Goal: Transaction & Acquisition: Download file/media

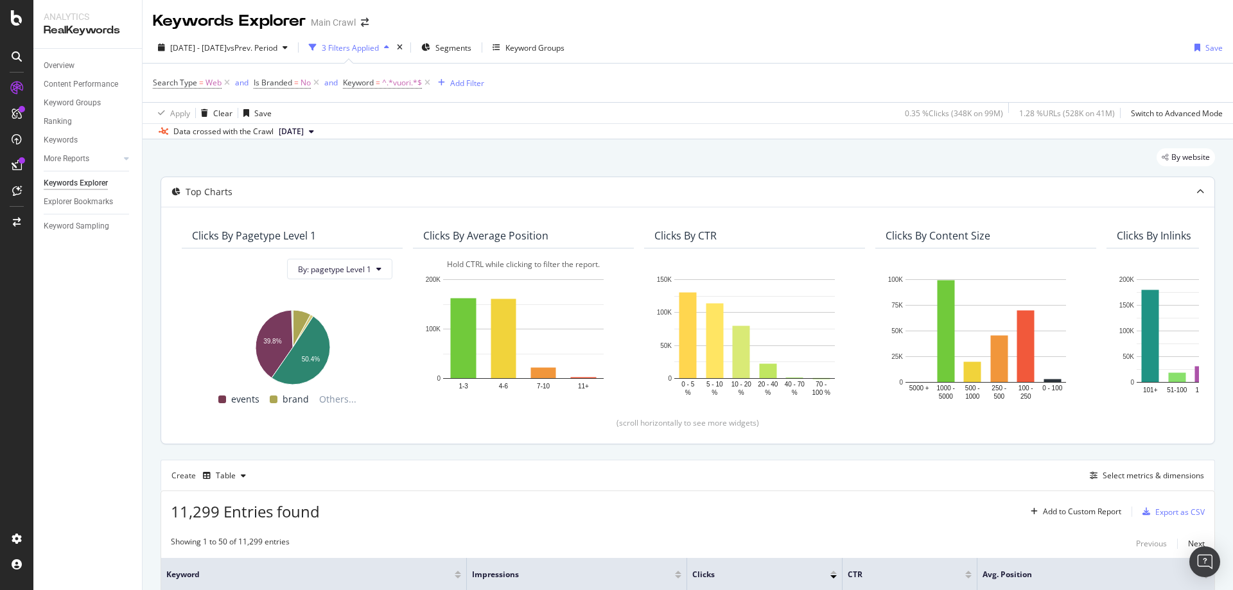
scroll to position [138, 0]
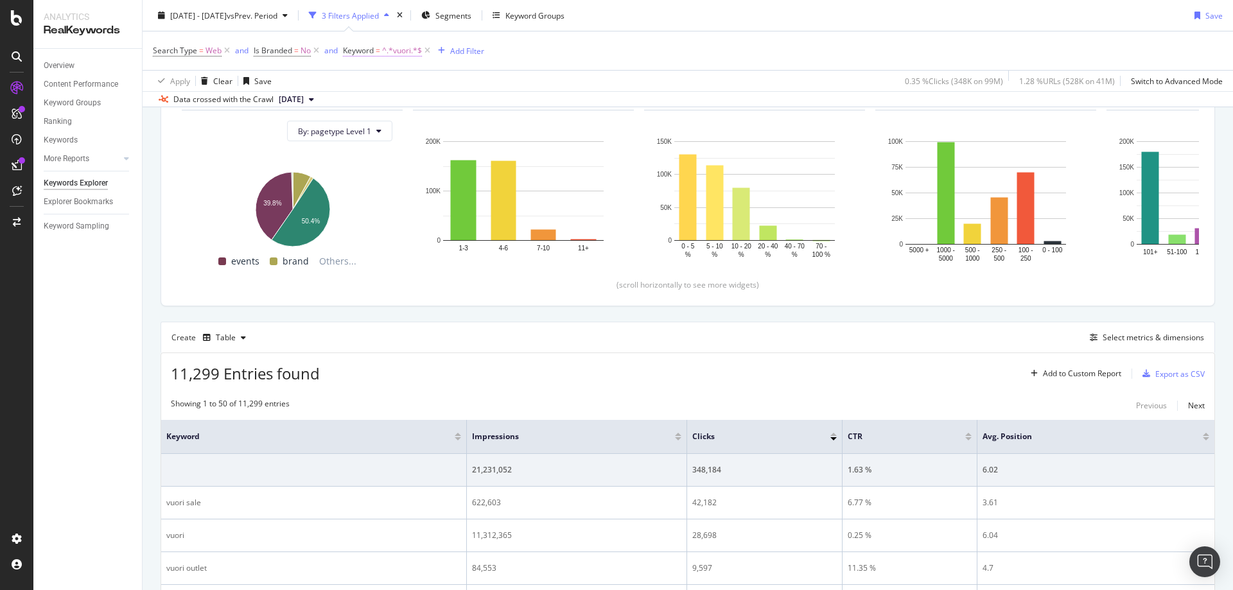
click at [394, 56] on span "^.*vuori.*$" at bounding box center [402, 51] width 40 height 18
type input "d"
type input "smartwool"
click at [490, 129] on div "Apply" at bounding box center [486, 131] width 20 height 11
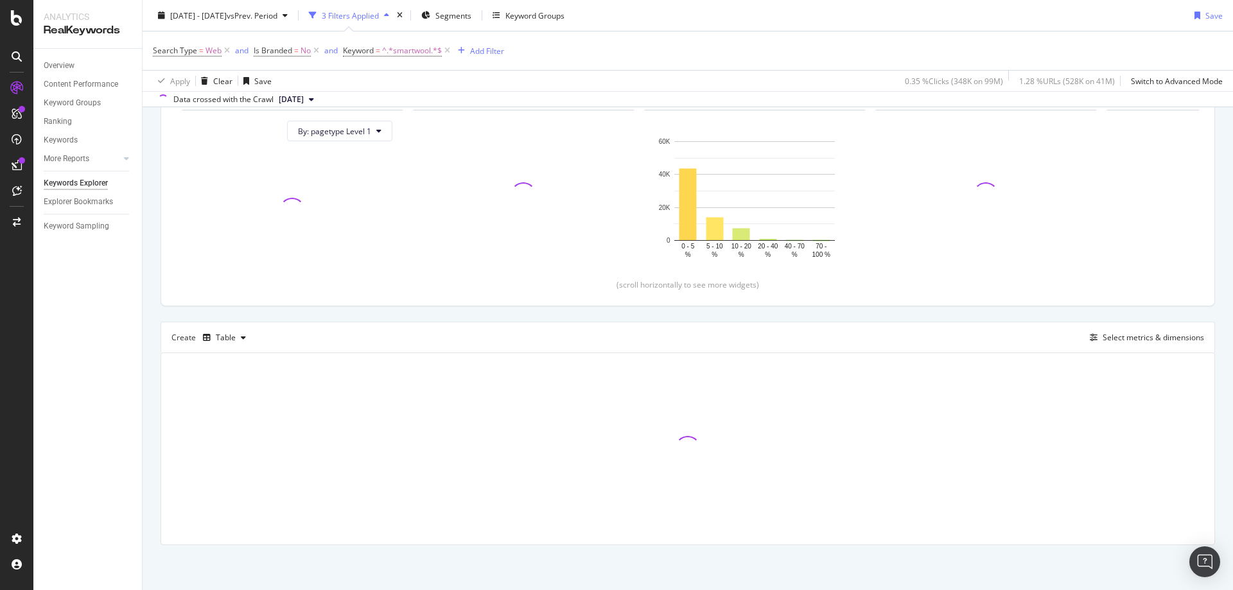
click at [644, 1] on div "2024 Jan. 1st - 2025 Jul. 31st vs Prev. Period 3 Filters Applied Segments Keywo…" at bounding box center [688, 53] width 1091 height 107
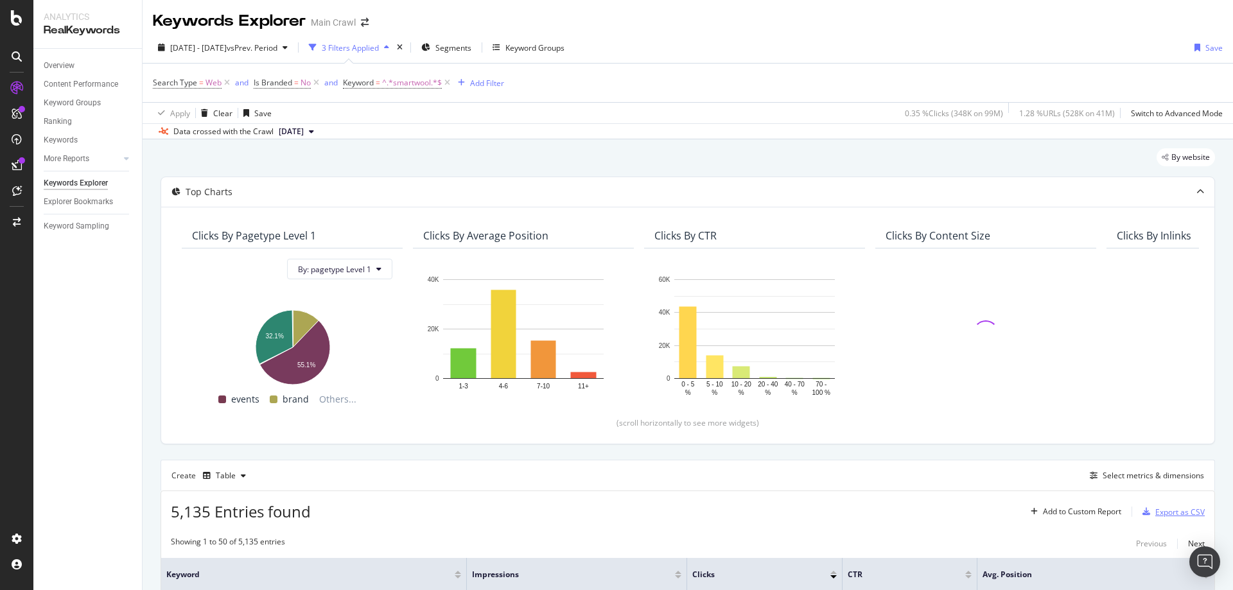
click at [1155, 516] on div "Export as CSV" at bounding box center [1179, 512] width 49 height 11
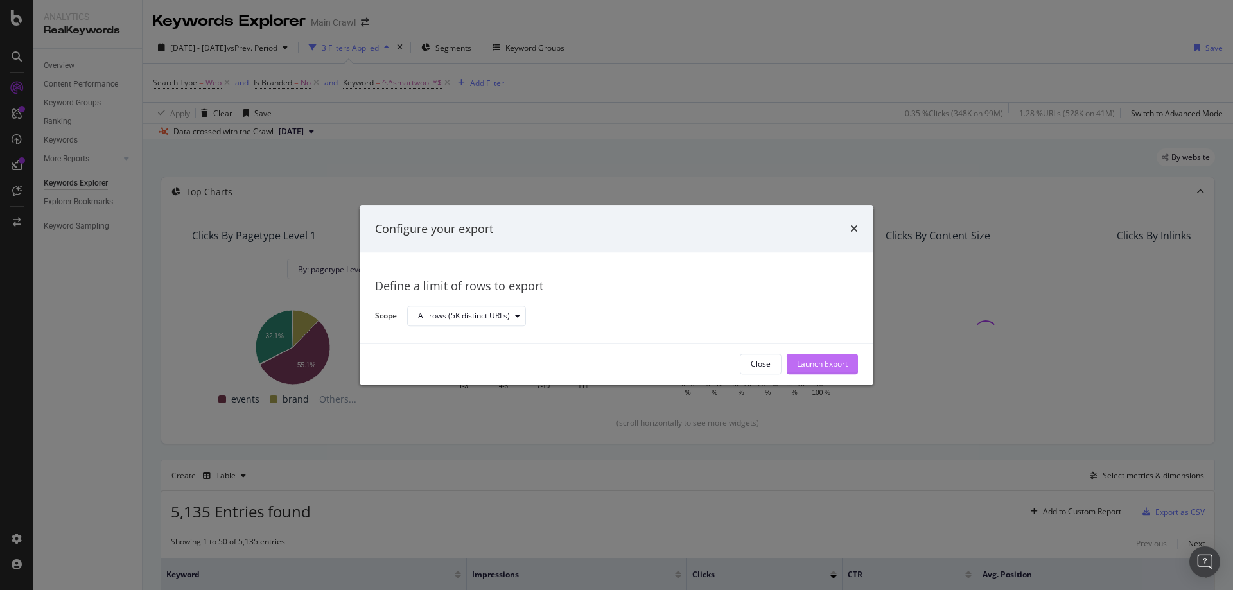
click at [827, 368] on div "Launch Export" at bounding box center [822, 364] width 51 height 11
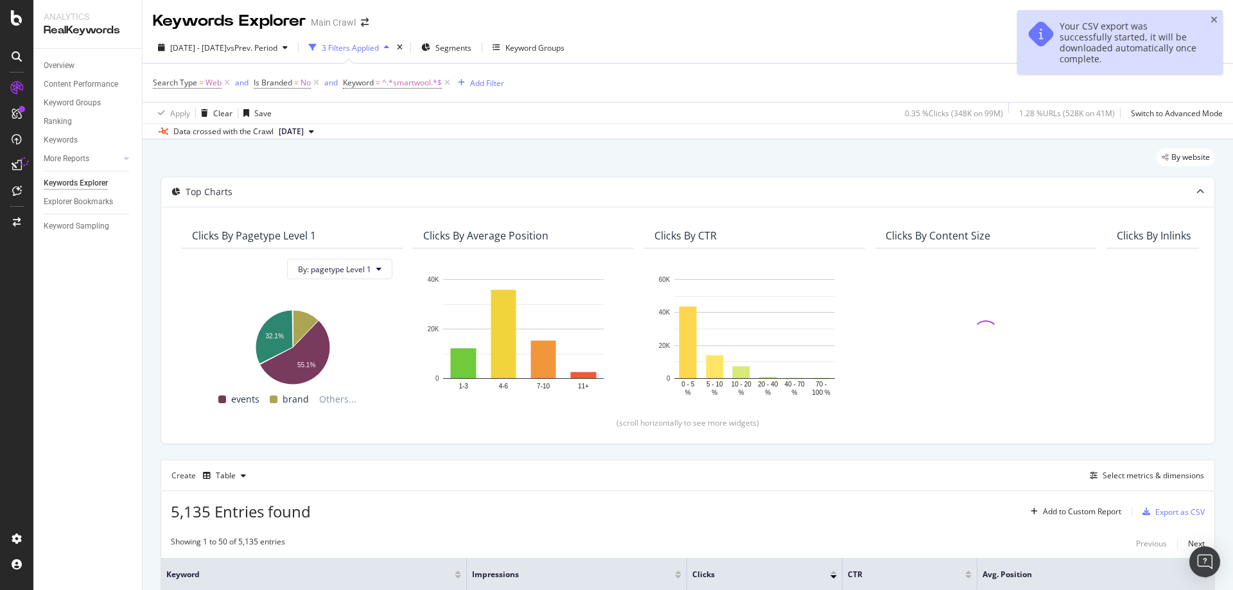
click at [838, 32] on div "2024 Jan. 1st - 2025 Jul. 31st vs Prev. Period 3 Filters Applied Segments Keywo…" at bounding box center [688, 85] width 1091 height 107
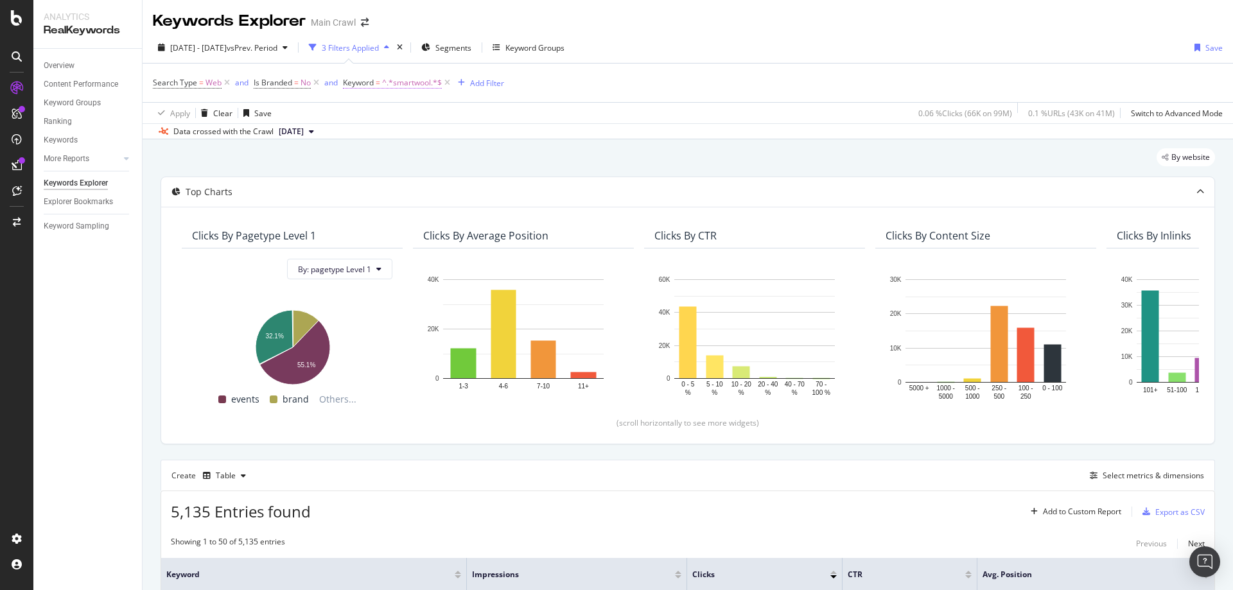
click at [421, 85] on span "^.*smartwool.*$" at bounding box center [412, 83] width 60 height 18
click at [449, 143] on input "smartwool" at bounding box center [415, 136] width 121 height 21
type input "yeti"
click at [491, 162] on div "Apply" at bounding box center [486, 163] width 20 height 11
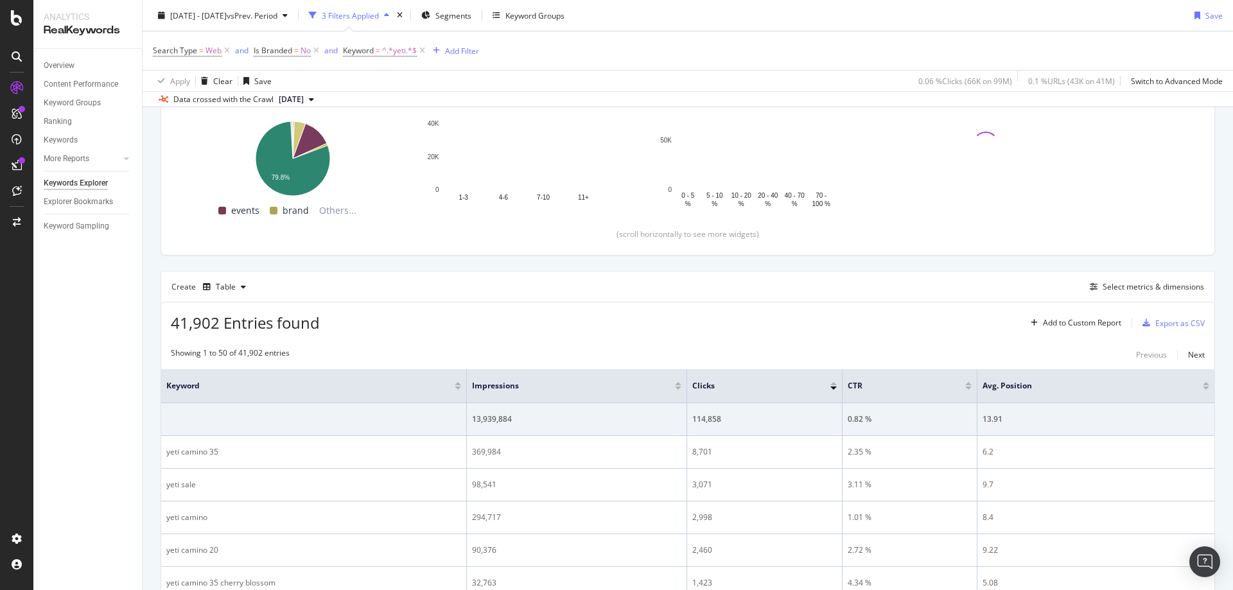
scroll to position [193, 0]
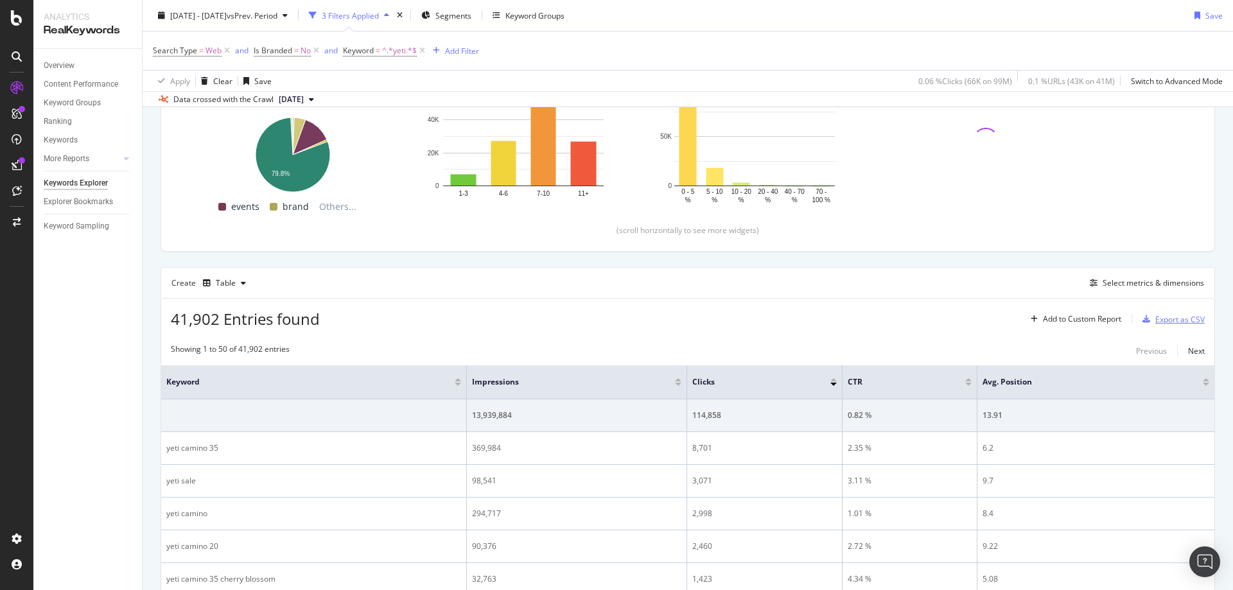
click at [1189, 319] on div "Export as CSV" at bounding box center [1179, 319] width 49 height 11
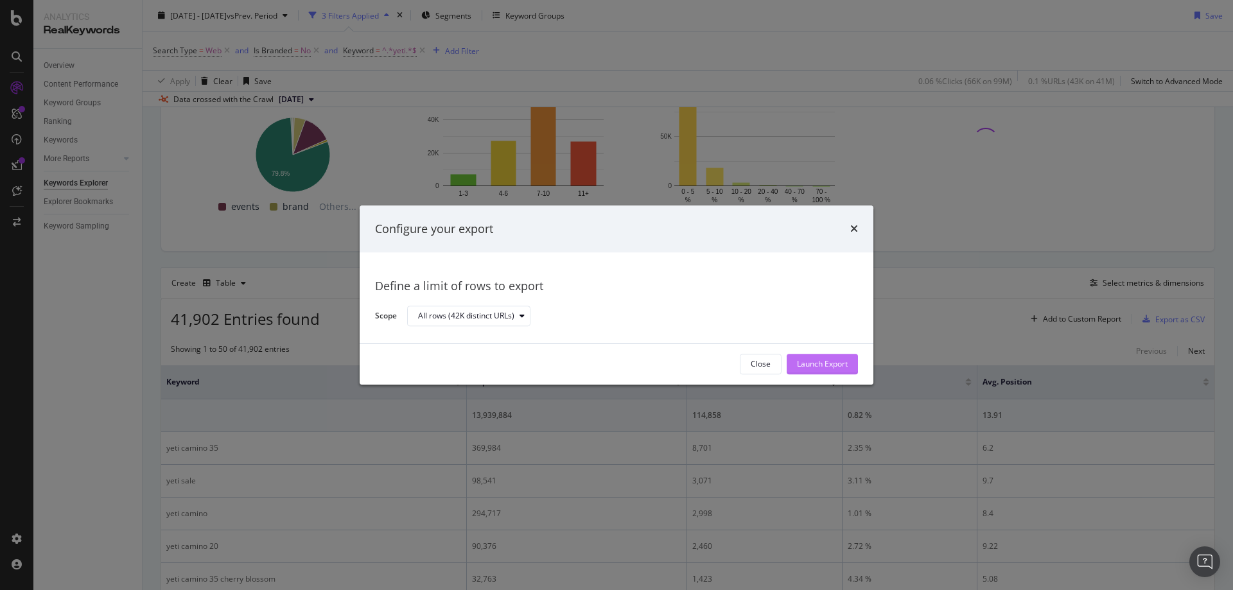
click at [841, 363] on div "Launch Export" at bounding box center [822, 364] width 51 height 11
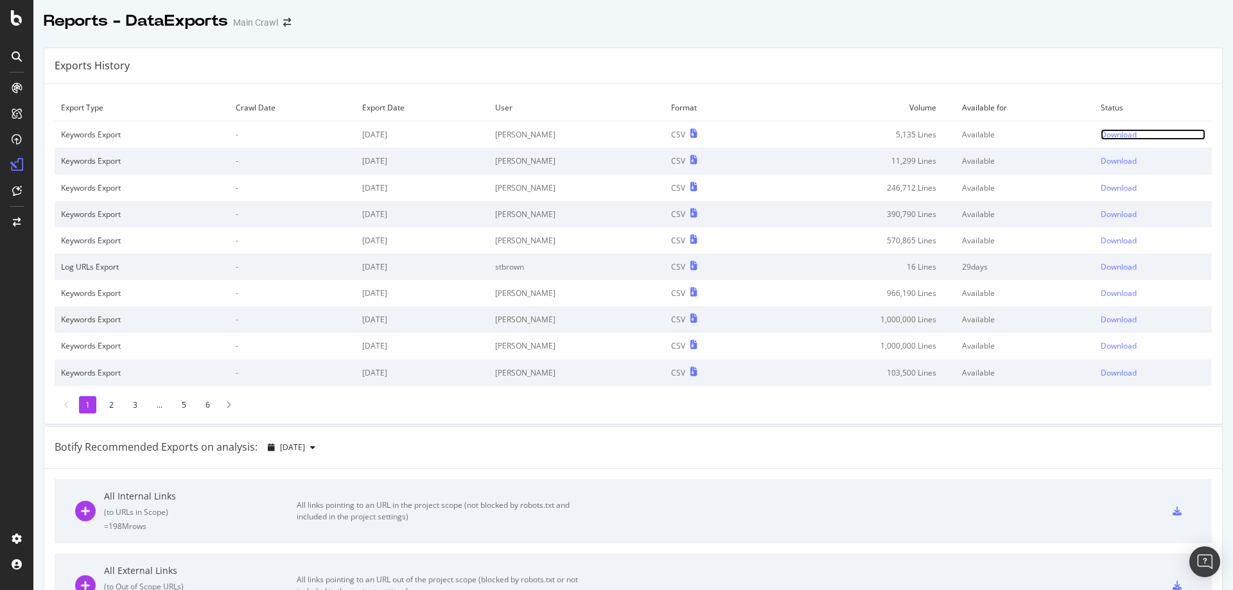
click at [1101, 137] on div "Download" at bounding box center [1119, 134] width 36 height 11
